Goal: Complete application form: Complete application form

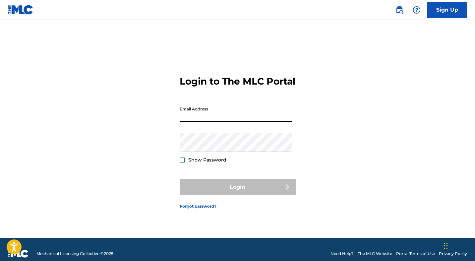
type input "[EMAIL_ADDRESS][DOMAIN_NAME]"
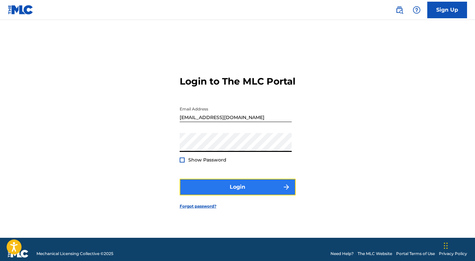
click at [231, 189] on button "Login" at bounding box center [238, 187] width 116 height 17
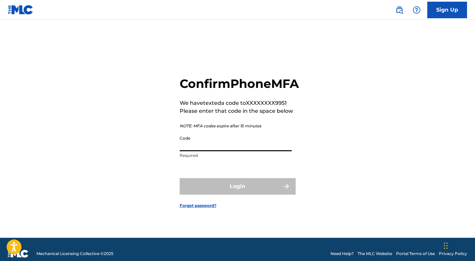
click at [197, 151] on input "Code" at bounding box center [236, 141] width 112 height 19
click at [189, 150] on input "Code" at bounding box center [236, 141] width 112 height 19
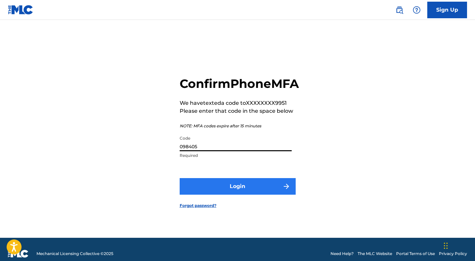
type input "098405"
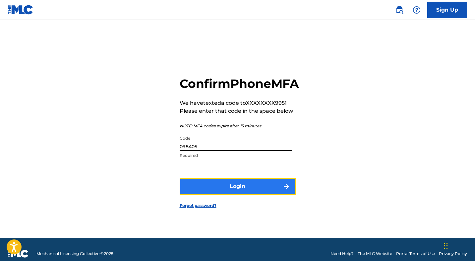
click at [196, 189] on button "Login" at bounding box center [238, 186] width 116 height 17
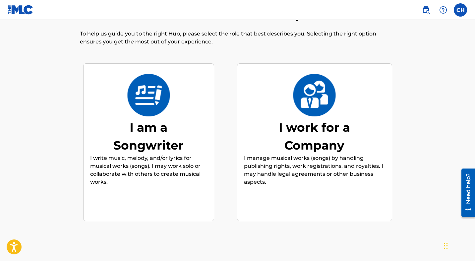
click at [144, 120] on div "I am a Songwriter" at bounding box center [148, 136] width 99 height 36
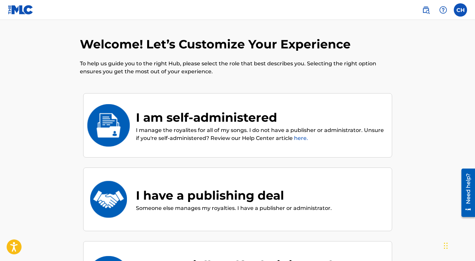
scroll to position [17, 0]
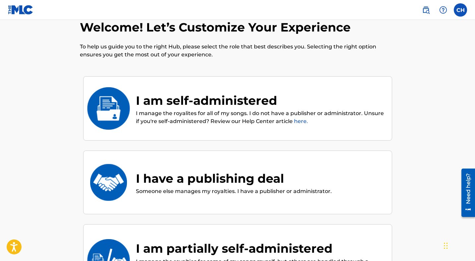
click at [196, 100] on div "I am self-administered" at bounding box center [260, 100] width 249 height 18
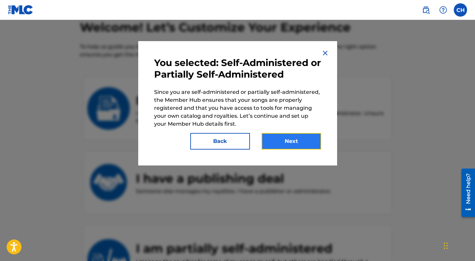
click at [283, 141] on button "Next" at bounding box center [292, 141] width 60 height 17
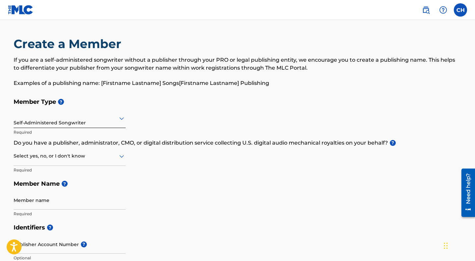
click at [42, 120] on div at bounding box center [70, 118] width 112 height 8
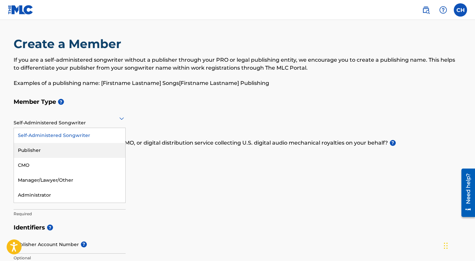
click at [33, 148] on div "Publisher" at bounding box center [69, 150] width 111 height 15
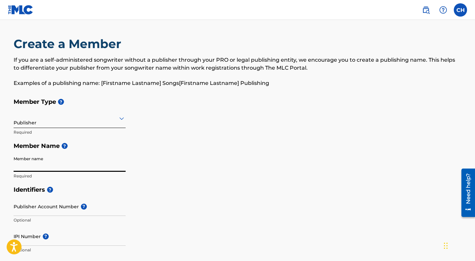
click at [34, 165] on input "Member name" at bounding box center [70, 162] width 112 height 19
click at [24, 152] on h5 "Member Name ?" at bounding box center [238, 146] width 448 height 14
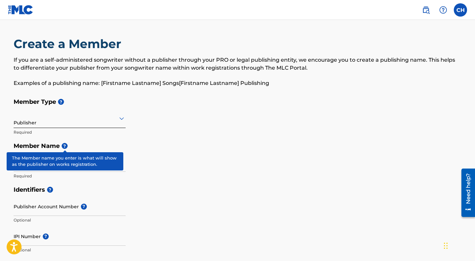
click at [65, 144] on span "?" at bounding box center [65, 146] width 6 height 6
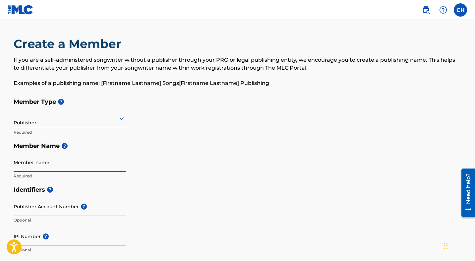
click at [56, 169] on input "Member name" at bounding box center [70, 162] width 112 height 19
click at [153, 150] on h5 "Member Name ?" at bounding box center [238, 146] width 448 height 14
click at [102, 187] on h5 "Identifiers ?" at bounding box center [238, 190] width 448 height 14
click at [464, 14] on label at bounding box center [460, 9] width 13 height 13
click at [460, 10] on input "CH [PERSON_NAME] [EMAIL_ADDRESS][DOMAIN_NAME] Notification Preferences Profile …" at bounding box center [460, 10] width 0 height 0
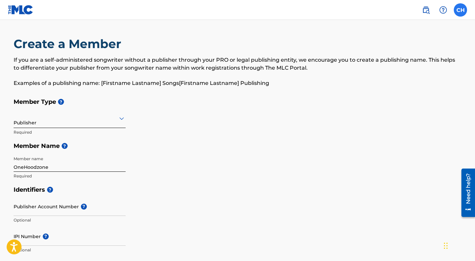
click at [463, 13] on div "CH CH [PERSON_NAME] [EMAIL_ADDRESS][DOMAIN_NAME] Notification Preferences Profi…" at bounding box center [460, 9] width 13 height 13
click at [57, 167] on input "OneHoodzone" at bounding box center [70, 162] width 112 height 19
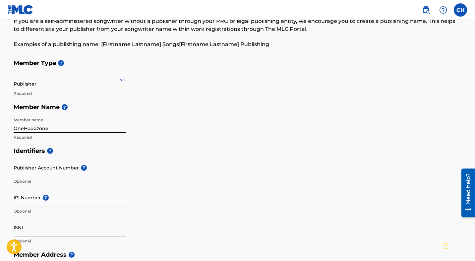
scroll to position [37, 0]
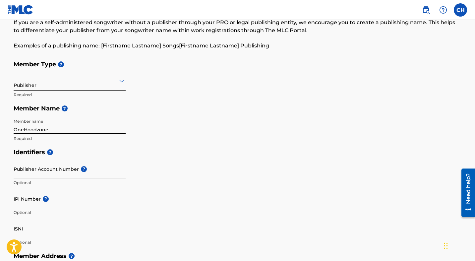
click at [57, 129] on input "OneHoodzone" at bounding box center [70, 124] width 112 height 19
click at [55, 128] on input "OneHoodzone" at bounding box center [70, 124] width 112 height 19
type input "[PERSON_NAME]"
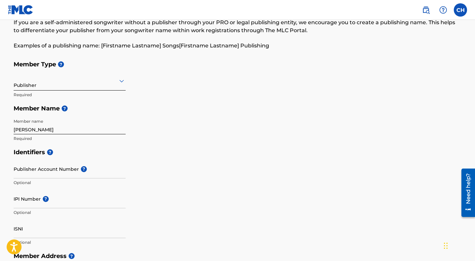
click at [144, 107] on h5 "Member Name ?" at bounding box center [238, 108] width 448 height 14
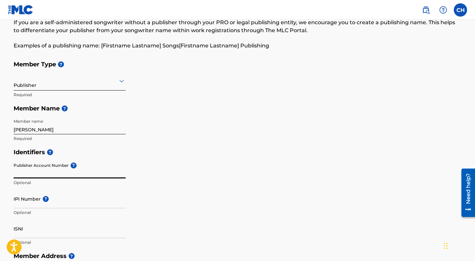
click at [61, 175] on input "Publisher Account Number ?" at bounding box center [70, 168] width 112 height 19
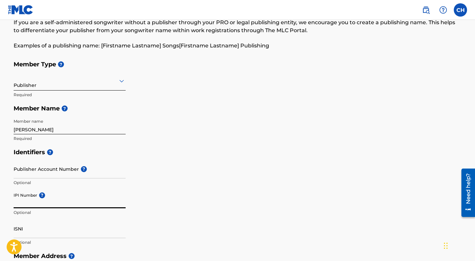
click at [48, 204] on input "IPI Number ?" at bounding box center [70, 198] width 112 height 19
paste input "570646539"
type input "570646539"
click at [175, 203] on div "Identifiers ? Publisher Account Number ? Optional IPI Number ? 570646539 Option…" at bounding box center [238, 197] width 448 height 104
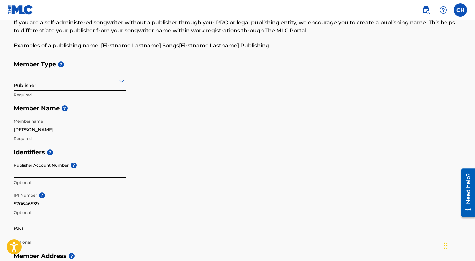
click at [30, 176] on input "Publisher Account Number ?" at bounding box center [70, 168] width 112 height 19
paste input "882723704"
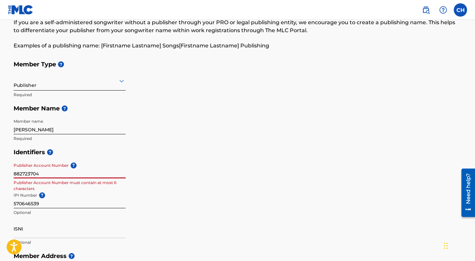
type input "882723704"
click at [203, 176] on div "Identifiers ? Publisher Account Number ? 882723704 Publisher Account Number mus…" at bounding box center [238, 197] width 448 height 104
click at [49, 172] on input "882723704" at bounding box center [70, 168] width 112 height 19
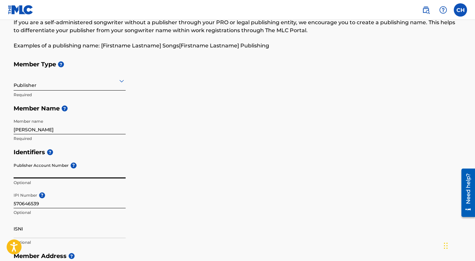
click at [204, 177] on div "Identifiers ? Publisher Account Number ? Optional IPI Number ? 570646539 Option…" at bounding box center [238, 197] width 448 height 104
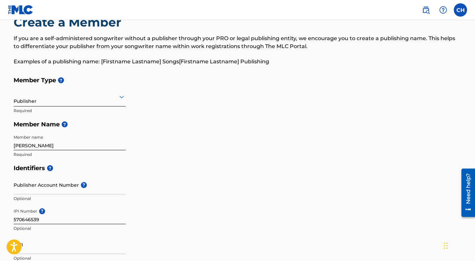
scroll to position [31, 0]
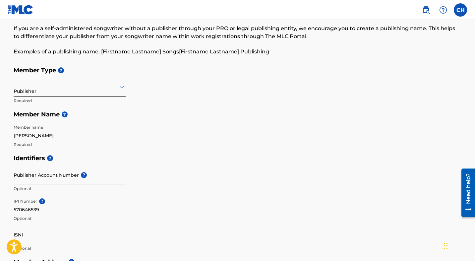
click at [62, 86] on div at bounding box center [70, 87] width 112 height 8
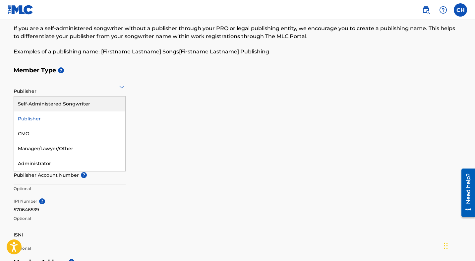
click at [76, 101] on div "Self-Administered Songwriter" at bounding box center [69, 103] width 111 height 15
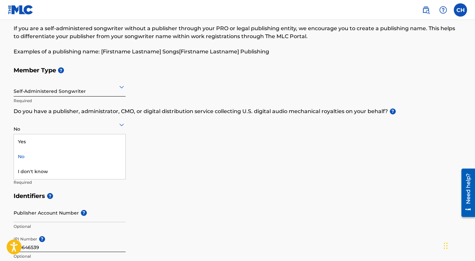
click at [120, 127] on icon at bounding box center [122, 125] width 8 height 8
click at [67, 146] on div "Yes" at bounding box center [69, 141] width 111 height 15
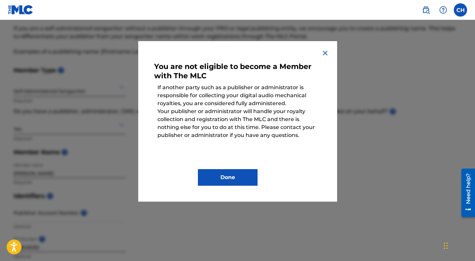
click at [325, 51] on img at bounding box center [325, 53] width 8 height 8
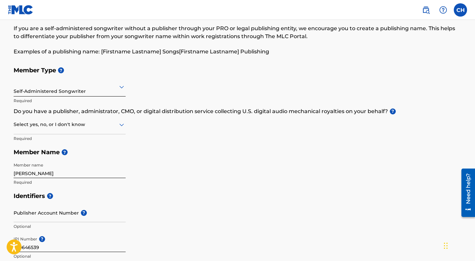
click at [56, 124] on div at bounding box center [70, 124] width 112 height 8
click at [31, 155] on div "No" at bounding box center [69, 156] width 111 height 15
click at [160, 142] on div "Member Type ? Self-Administered Songwriter Required Do you have a publisher, ad…" at bounding box center [238, 126] width 448 height 126
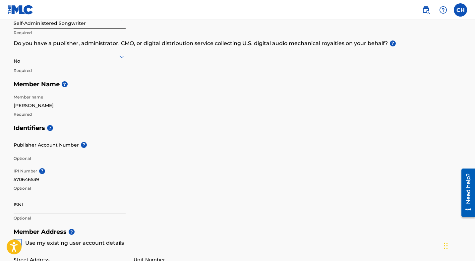
scroll to position [97, 0]
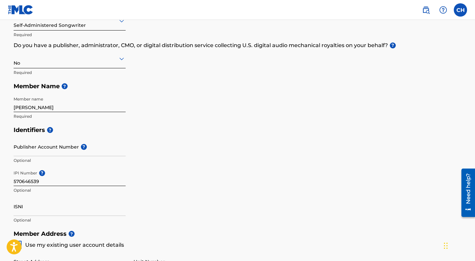
click at [69, 61] on div at bounding box center [70, 58] width 112 height 8
click at [57, 74] on div "Yes" at bounding box center [69, 75] width 111 height 15
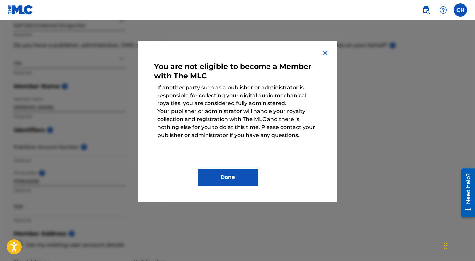
click at [325, 53] on img at bounding box center [325, 53] width 8 height 8
